Goal: Find specific page/section: Find specific page/section

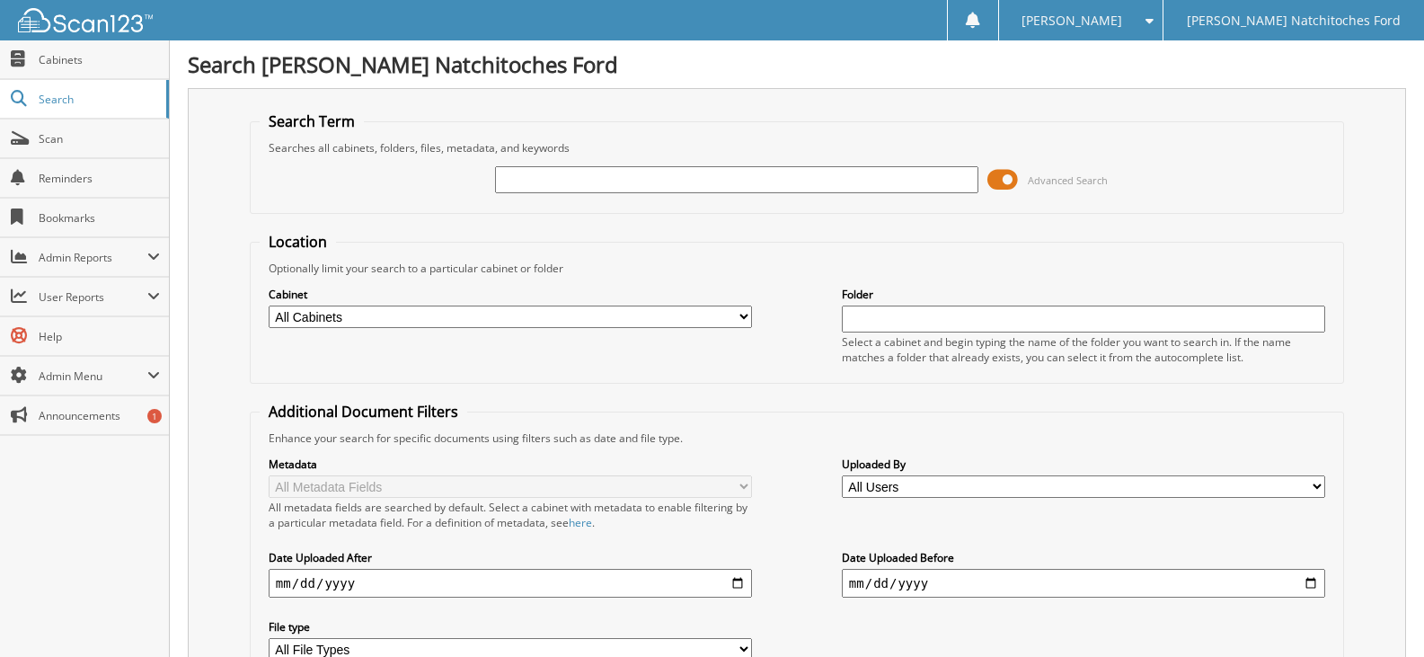
click at [745, 317] on select "All Cabinets ACCOUNTS PAYABLE ACCOUNTS PAYABLE JG ACCOUNTS RECEIVABLE ACTIVE EM…" at bounding box center [510, 317] width 483 height 22
select select "4580"
click at [269, 306] on select "All Cabinets ACCOUNTS PAYABLE ACCOUNTS PAYABLE JG ACCOUNTS RECEIVABLE ACTIVE EM…" at bounding box center [510, 317] width 483 height 22
click at [515, 183] on input "text" at bounding box center [736, 179] width 483 height 27
type input "FT30367"
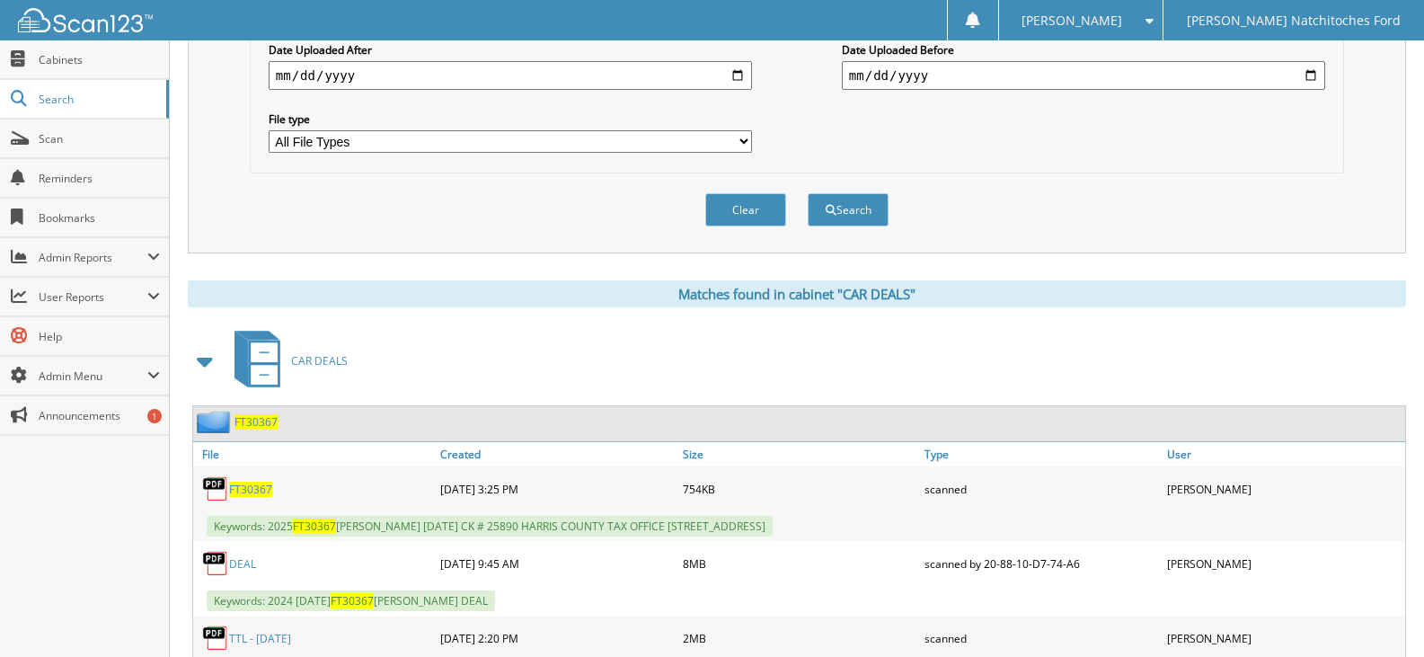
scroll to position [539, 0]
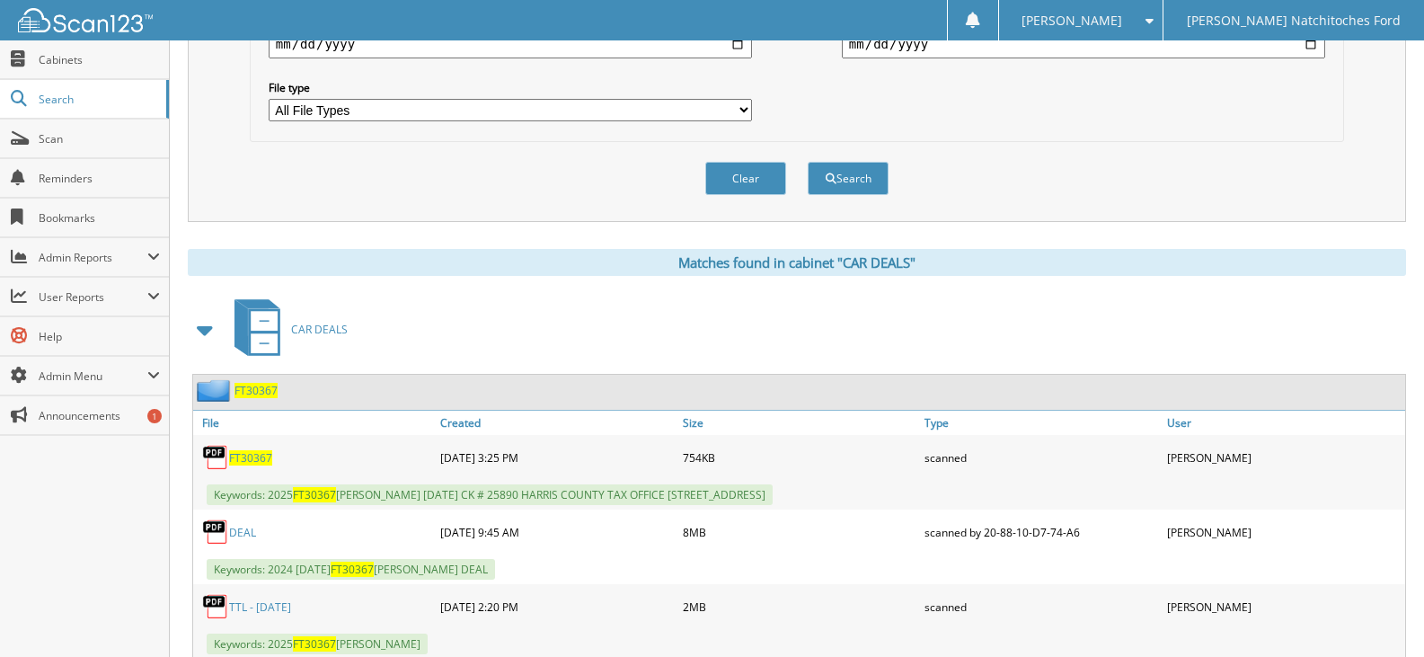
click at [245, 534] on link "DEAL" at bounding box center [242, 532] width 27 height 15
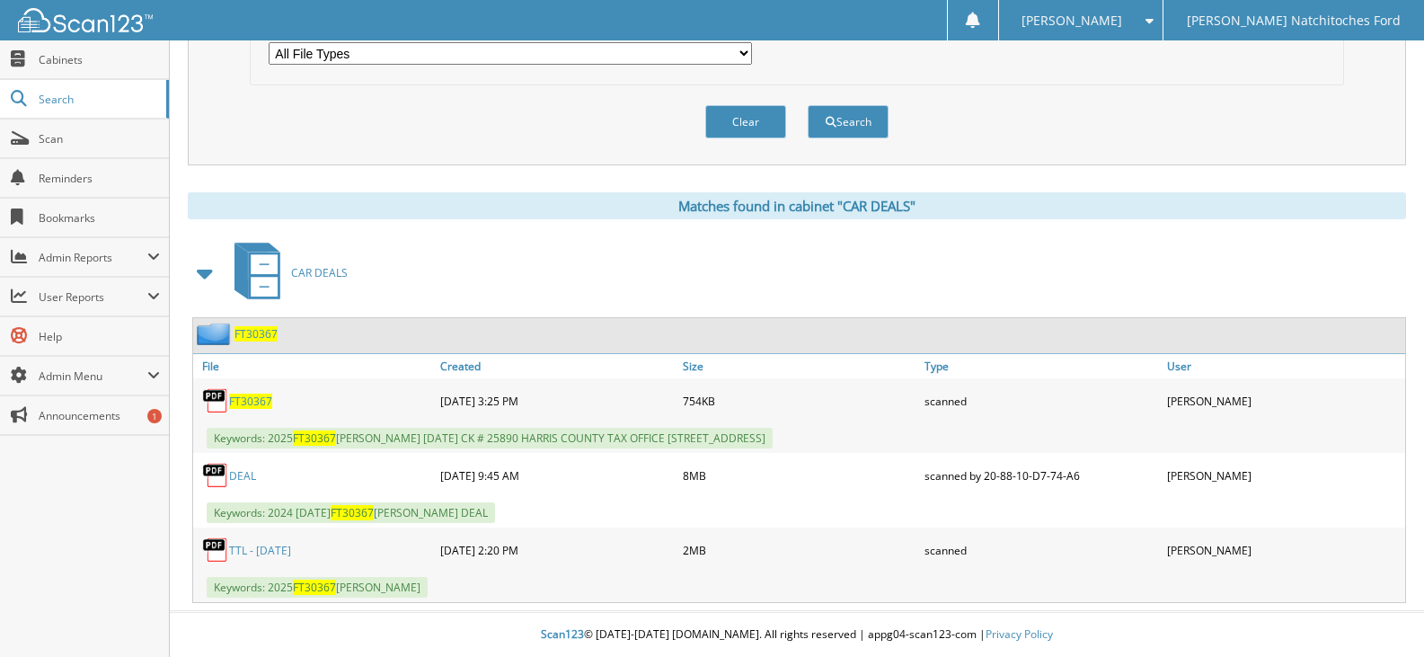
click at [288, 548] on link "TTL - 08/11/25" at bounding box center [260, 550] width 62 height 15
click at [232, 550] on link "TTL - [DATE]" at bounding box center [260, 550] width 62 height 15
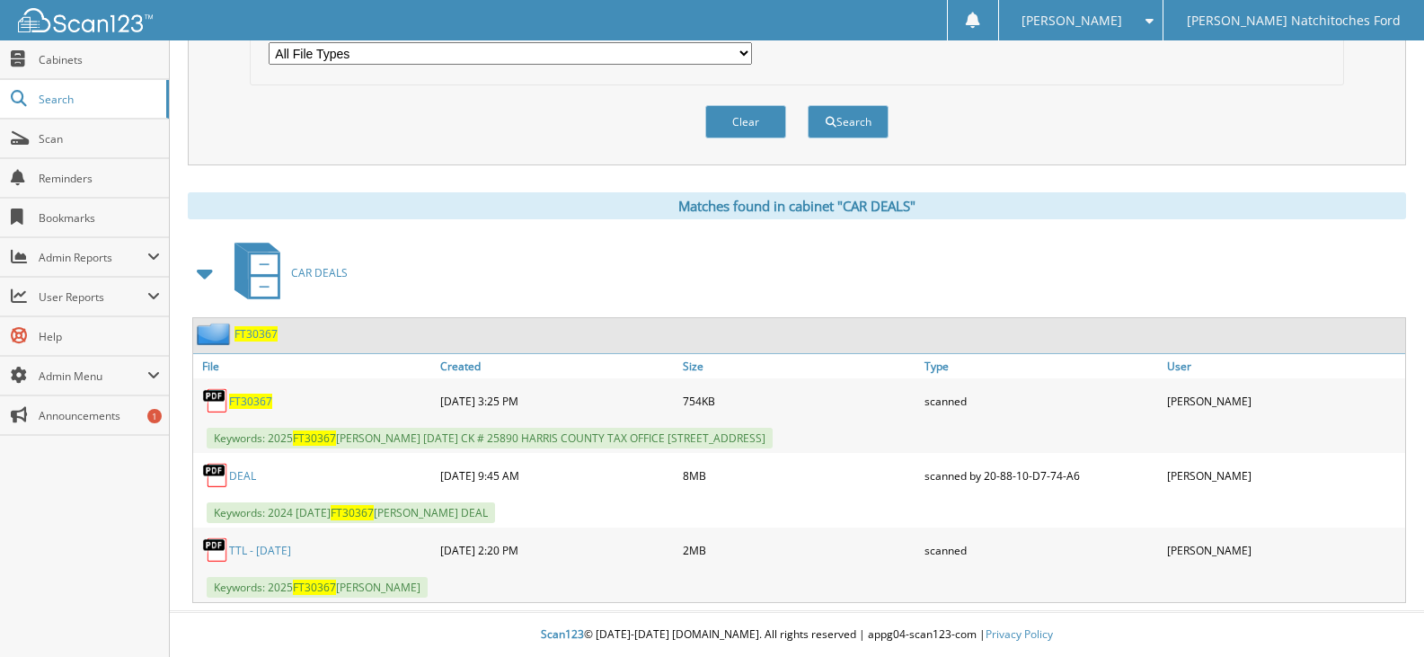
click at [272, 547] on link "TTL - [DATE]" at bounding box center [260, 550] width 62 height 15
click at [276, 545] on link "TTL - [DATE]" at bounding box center [260, 550] width 62 height 15
click at [233, 548] on link "TTL - [DATE]" at bounding box center [260, 550] width 62 height 15
click at [236, 549] on link "TTL - [DATE]" at bounding box center [260, 550] width 62 height 15
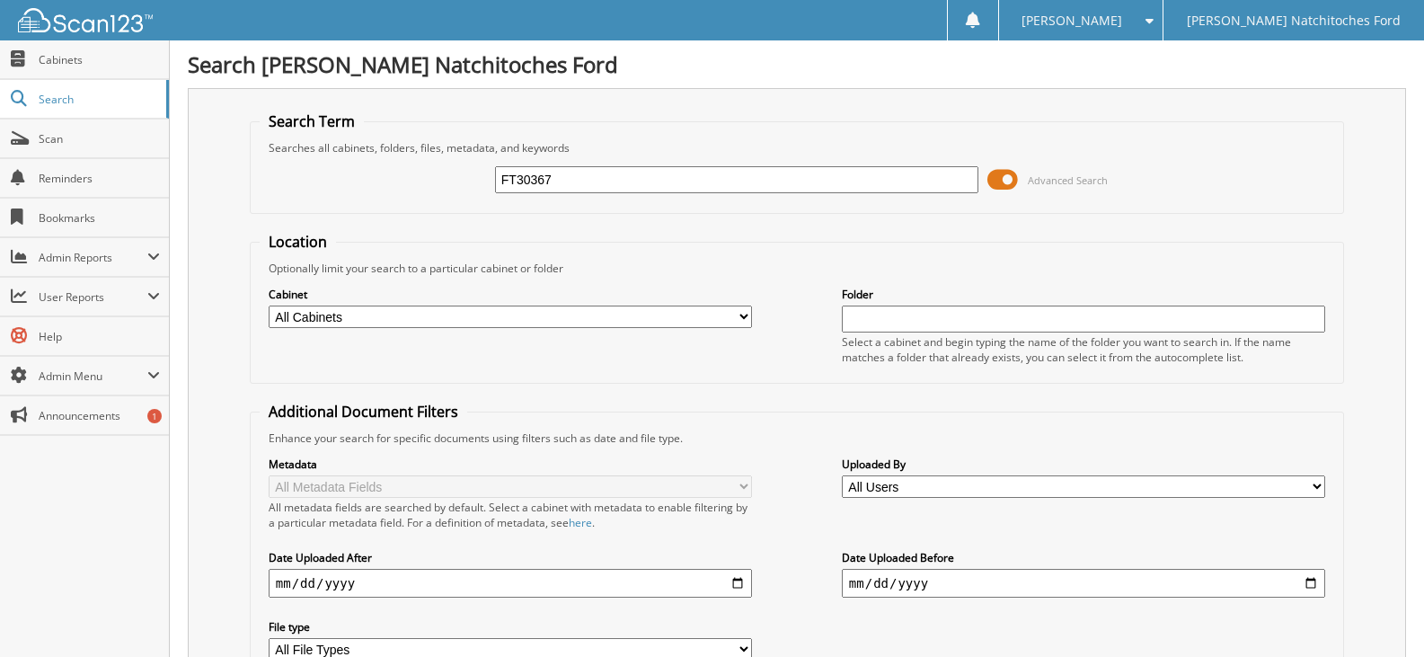
type input "FT30367"
click at [682, 317] on select "All Cabinets ACCOUNTS PAYABLE ACCOUNTS PAYABLE JG ACCOUNTS RECEIVABLE ACTIVE EM…" at bounding box center [510, 317] width 483 height 22
select select "4580"
click at [269, 306] on select "All Cabinets ACCOUNTS PAYABLE ACCOUNTS PAYABLE JG ACCOUNTS RECEIVABLE ACTIVE EM…" at bounding box center [510, 317] width 483 height 22
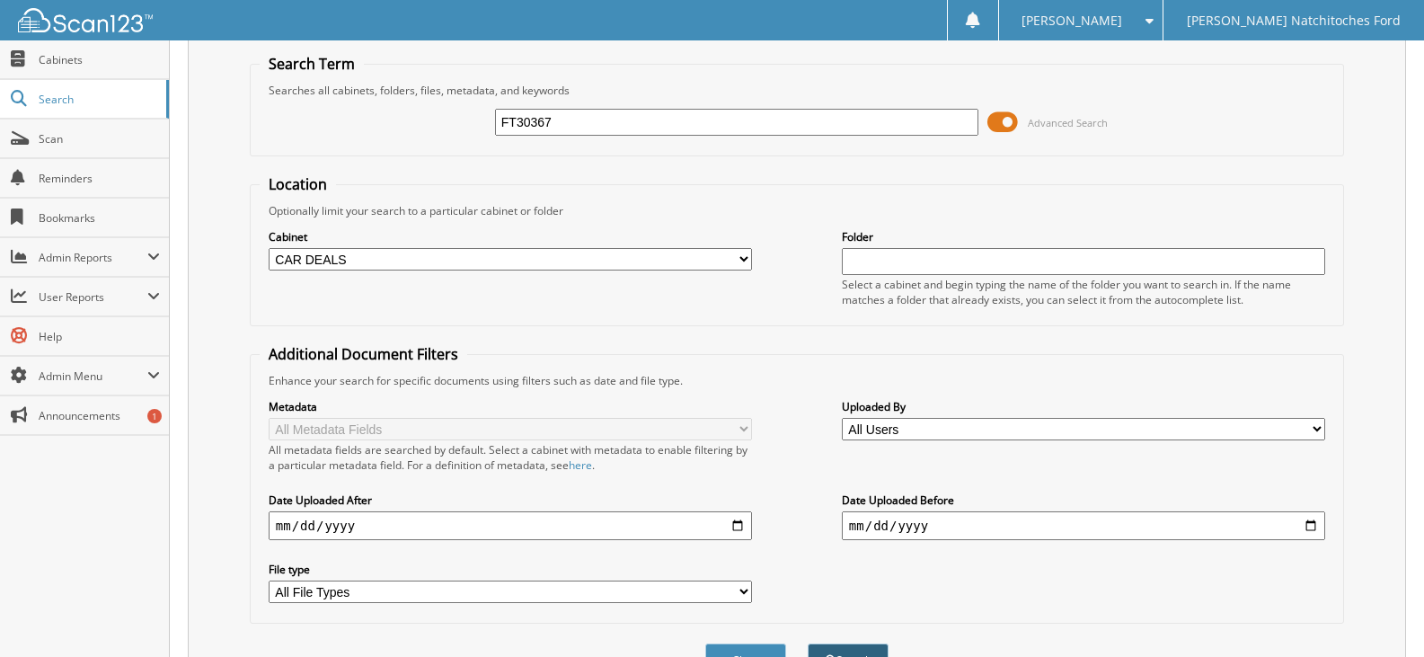
scroll to position [159, 0]
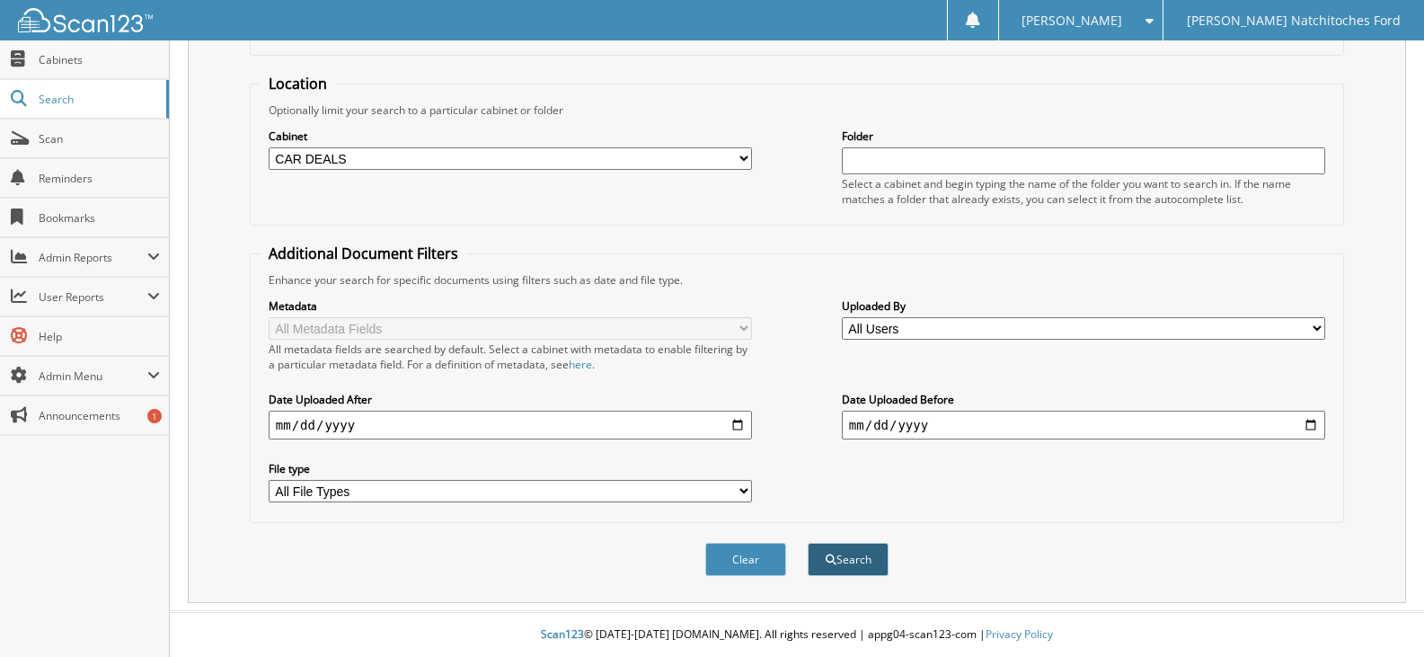
click at [831, 556] on span "submit" at bounding box center [831, 559] width 11 height 11
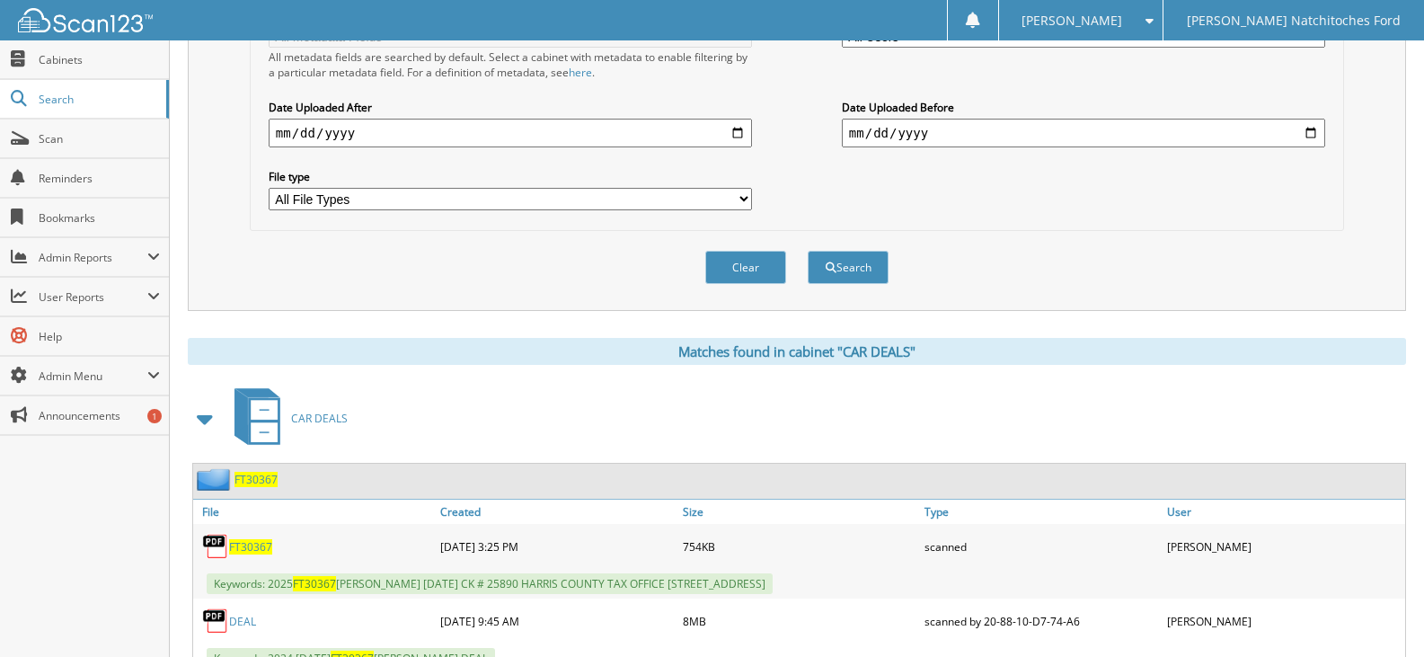
scroll to position [539, 0]
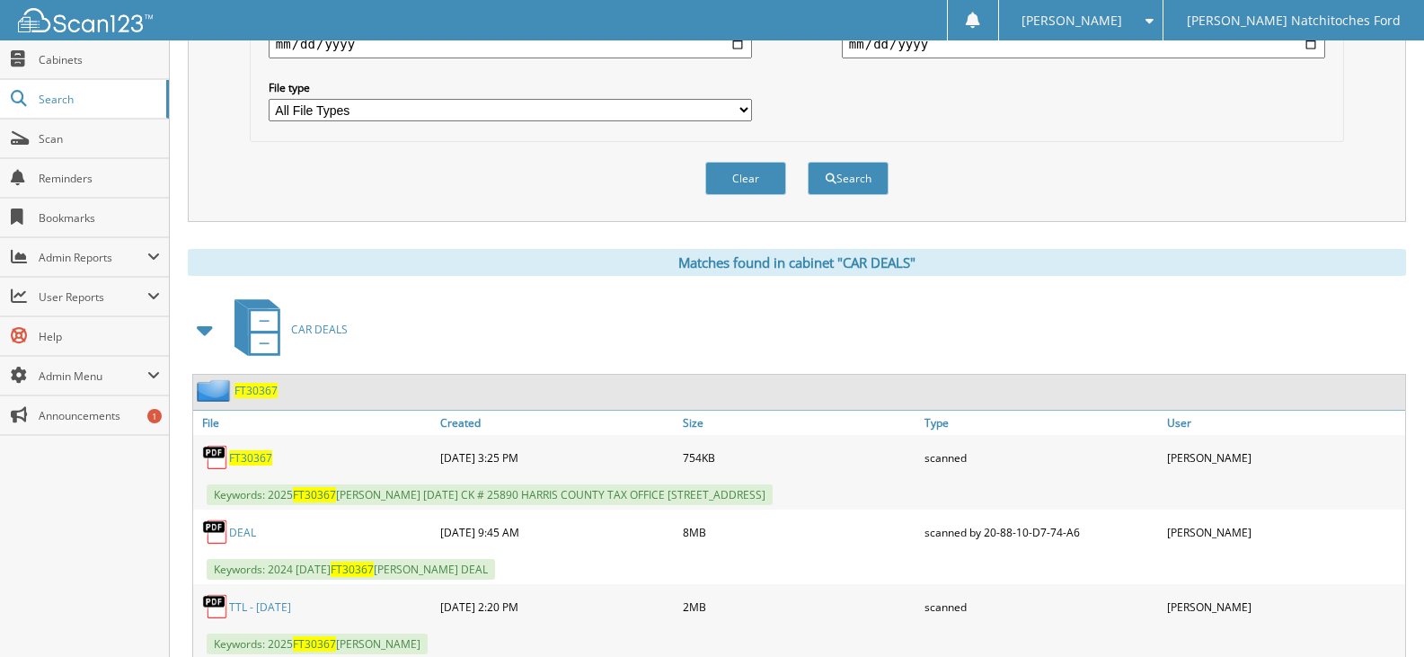
click at [239, 461] on span "FT30367" at bounding box center [250, 457] width 43 height 15
click at [238, 610] on link "TTL - 08/11/25" at bounding box center [260, 606] width 62 height 15
click at [101, 132] on span "Scan" at bounding box center [99, 138] width 121 height 15
